Goal: Find specific page/section: Find specific page/section

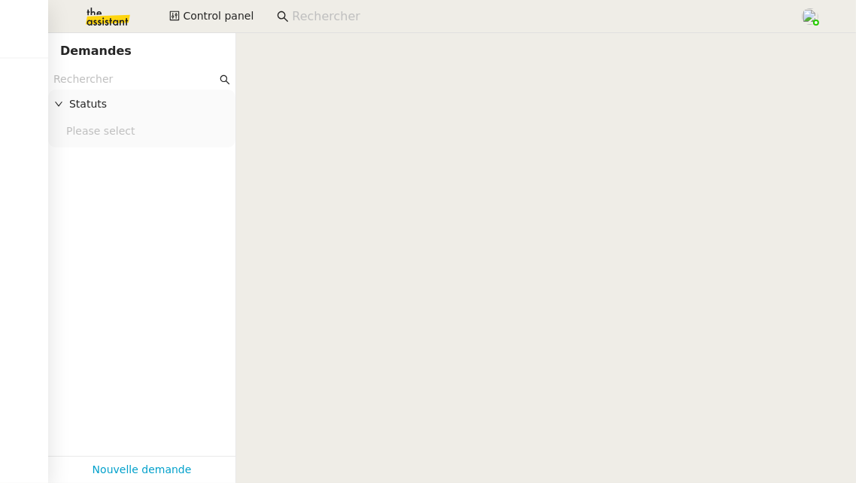
click at [159, 84] on input "text" at bounding box center [134, 79] width 163 height 17
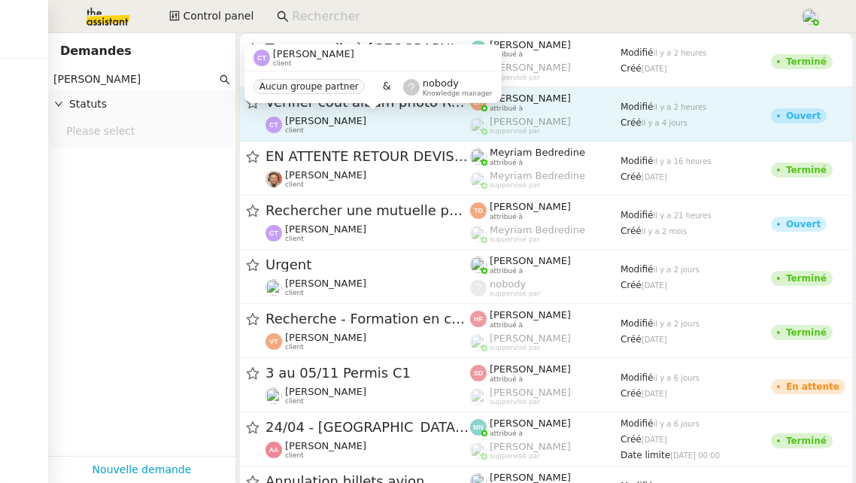
type input "[PERSON_NAME]"
click at [361, 128] on div "[PERSON_NAME] client" at bounding box center [325, 125] width 81 height 20
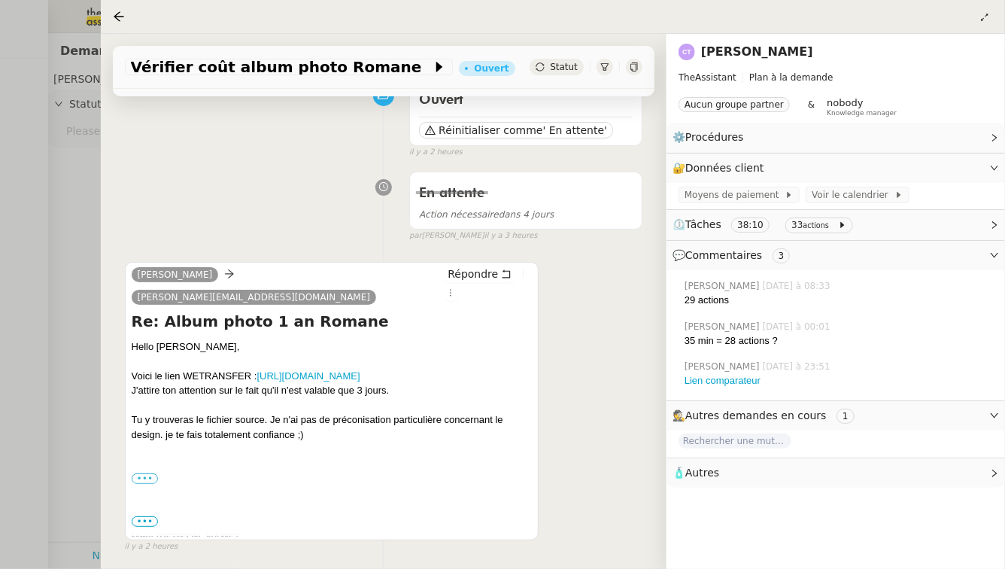
scroll to position [152, 0]
